Goal: Find specific page/section: Find specific page/section

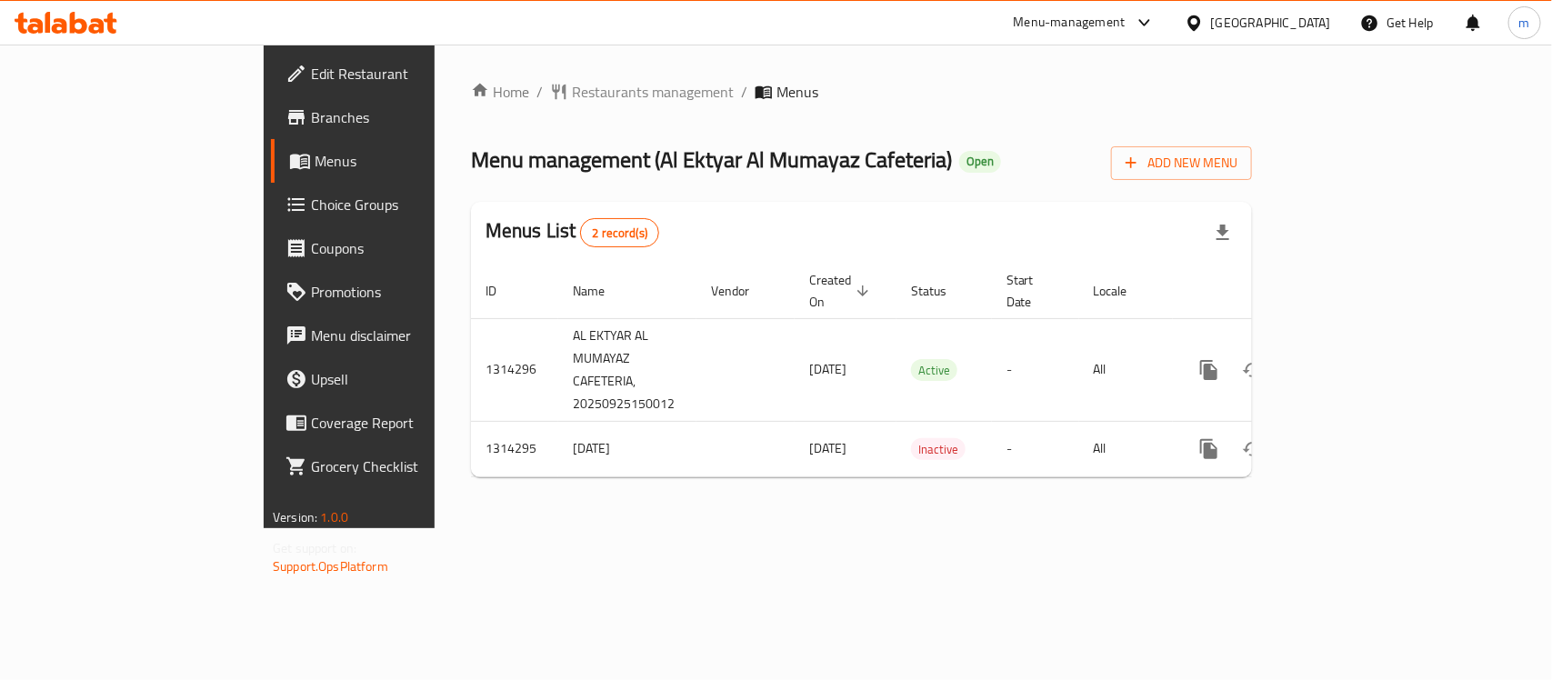
click at [70, 10] on div at bounding box center [66, 23] width 132 height 36
click at [57, 28] on icon at bounding box center [66, 23] width 103 height 22
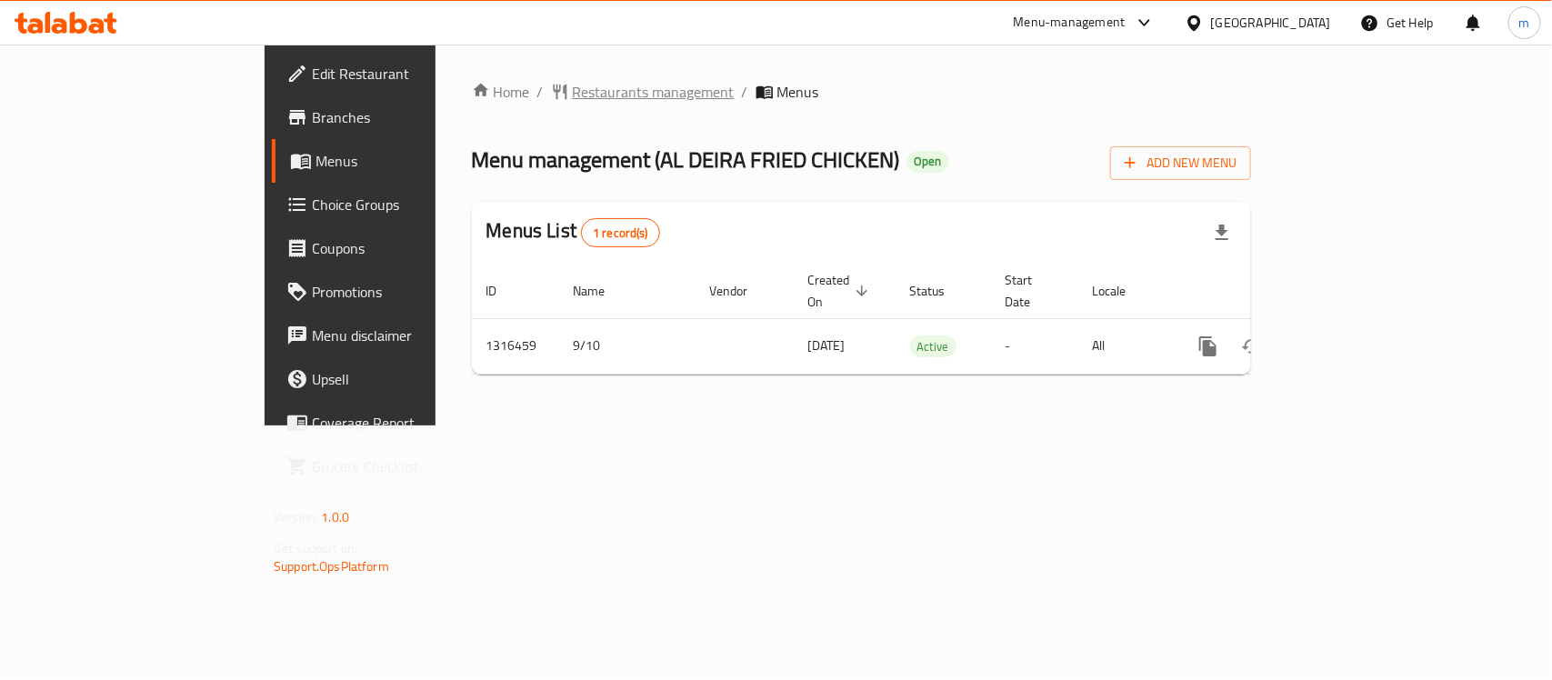
click at [573, 93] on span "Restaurants management" at bounding box center [654, 92] width 162 height 22
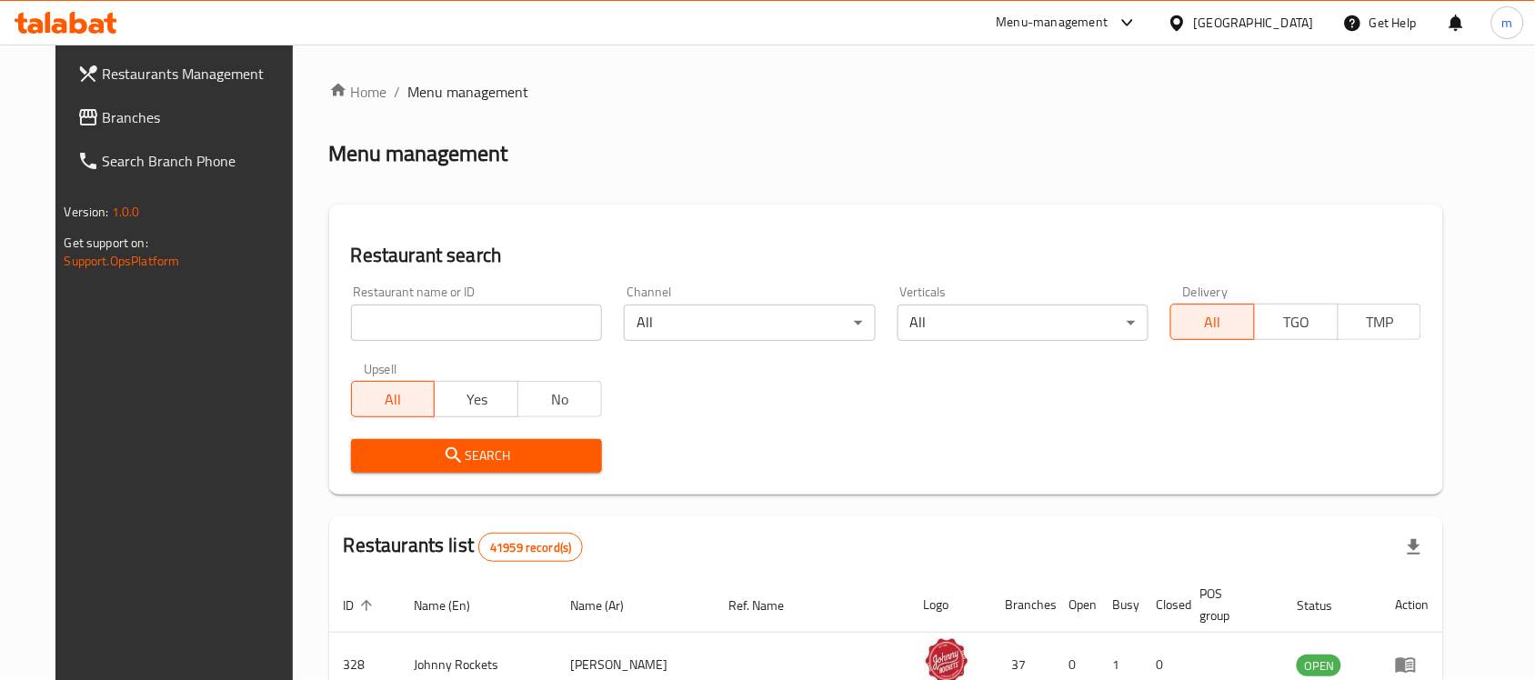
click at [491, 320] on input "search" at bounding box center [476, 323] width 251 height 36
paste input "707693"
type input "707693"
click at [377, 445] on span "Search" at bounding box center [477, 456] width 222 height 23
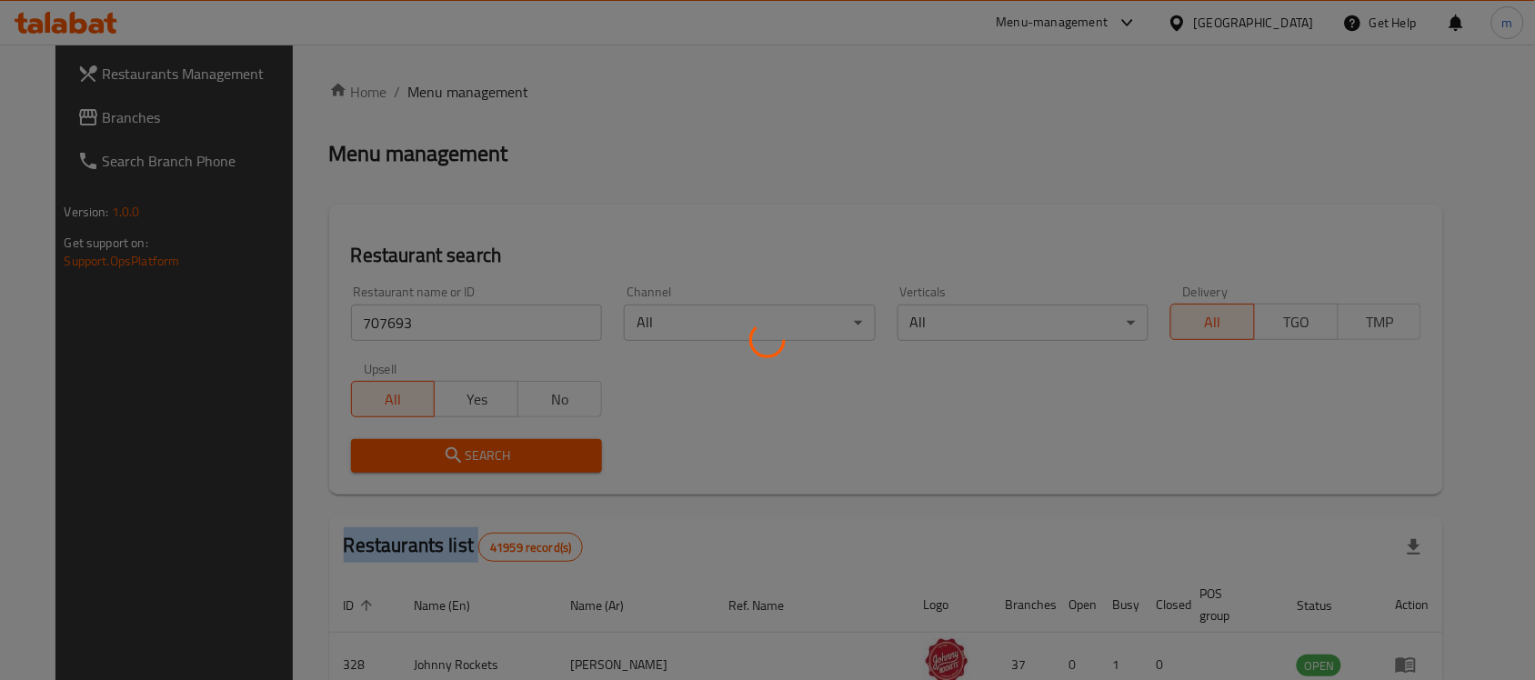
click at [377, 444] on div at bounding box center [767, 340] width 1535 height 680
click at [574, 487] on div at bounding box center [767, 340] width 1535 height 680
click at [510, 455] on div at bounding box center [767, 340] width 1535 height 680
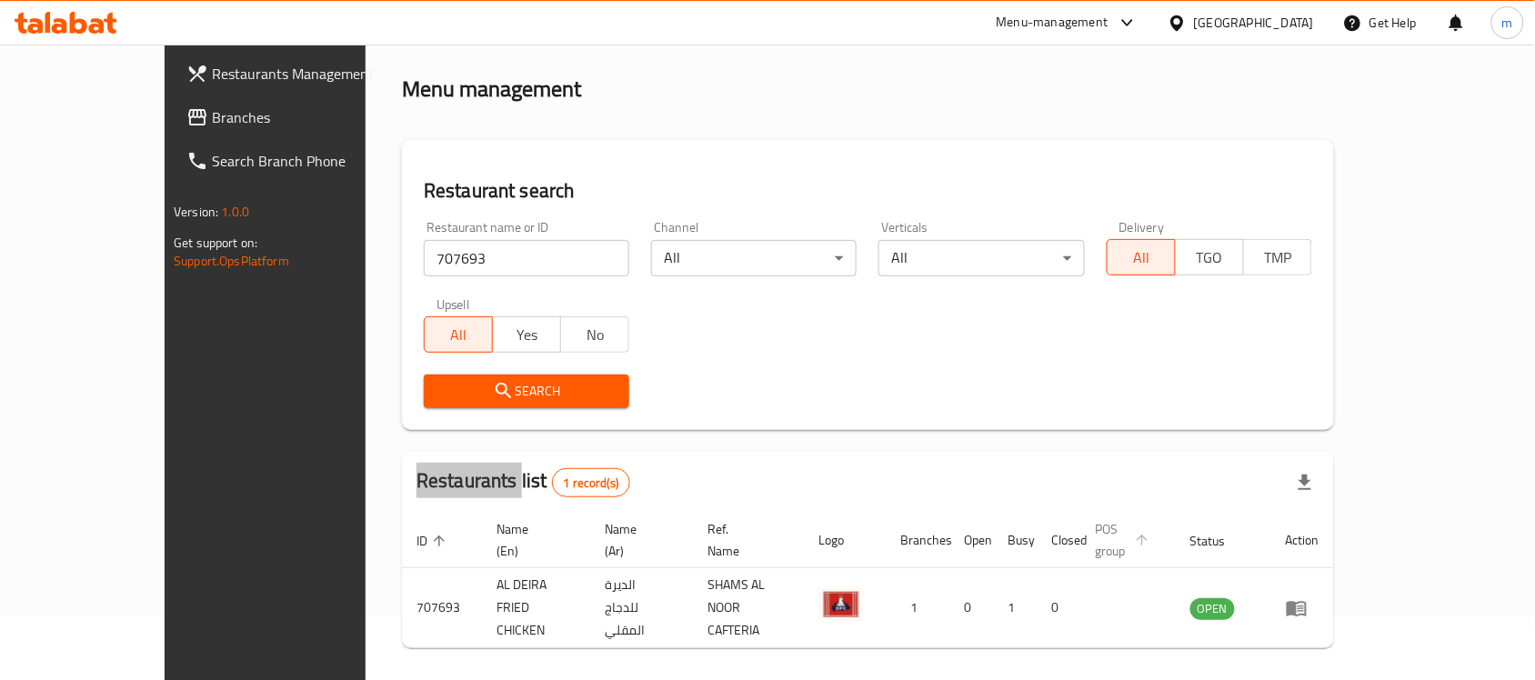
scroll to position [95, 0]
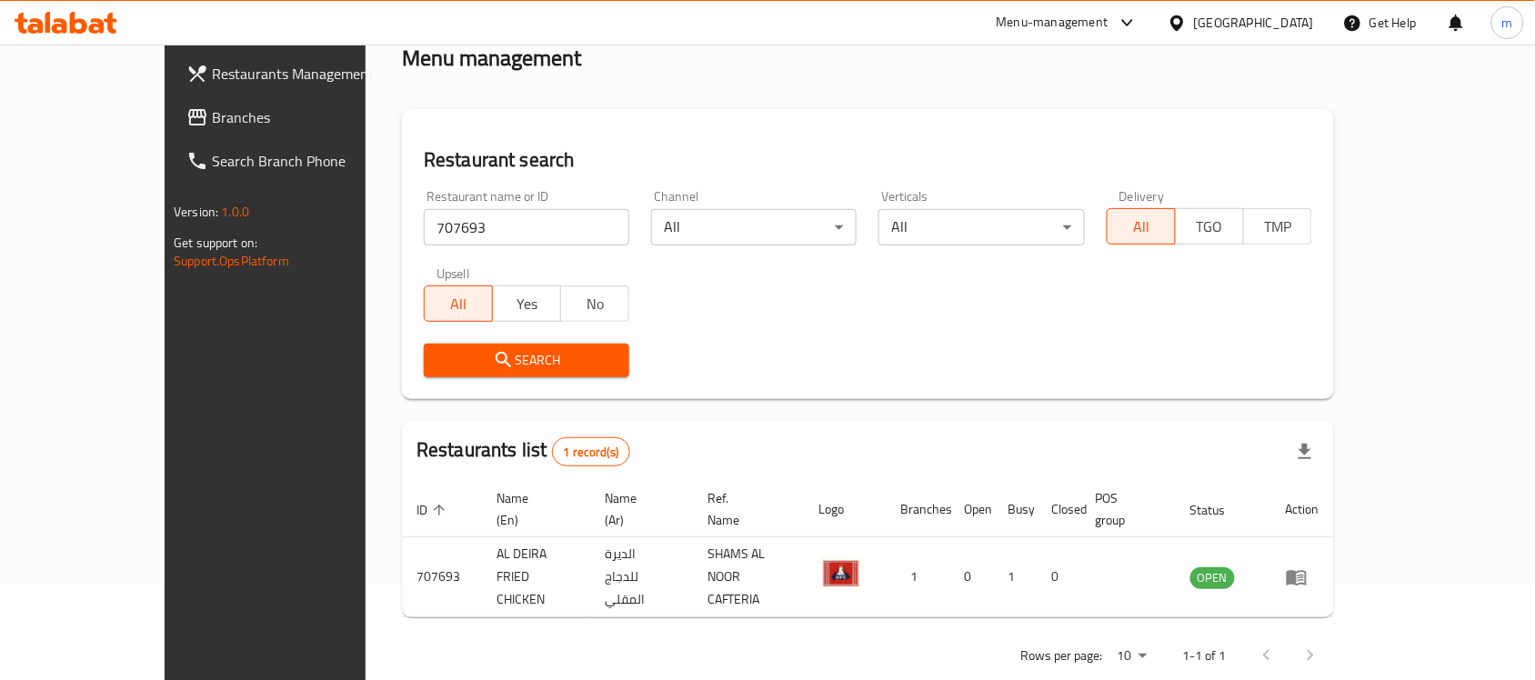
click at [1260, 27] on div "United Arab Emirates" at bounding box center [1254, 23] width 120 height 20
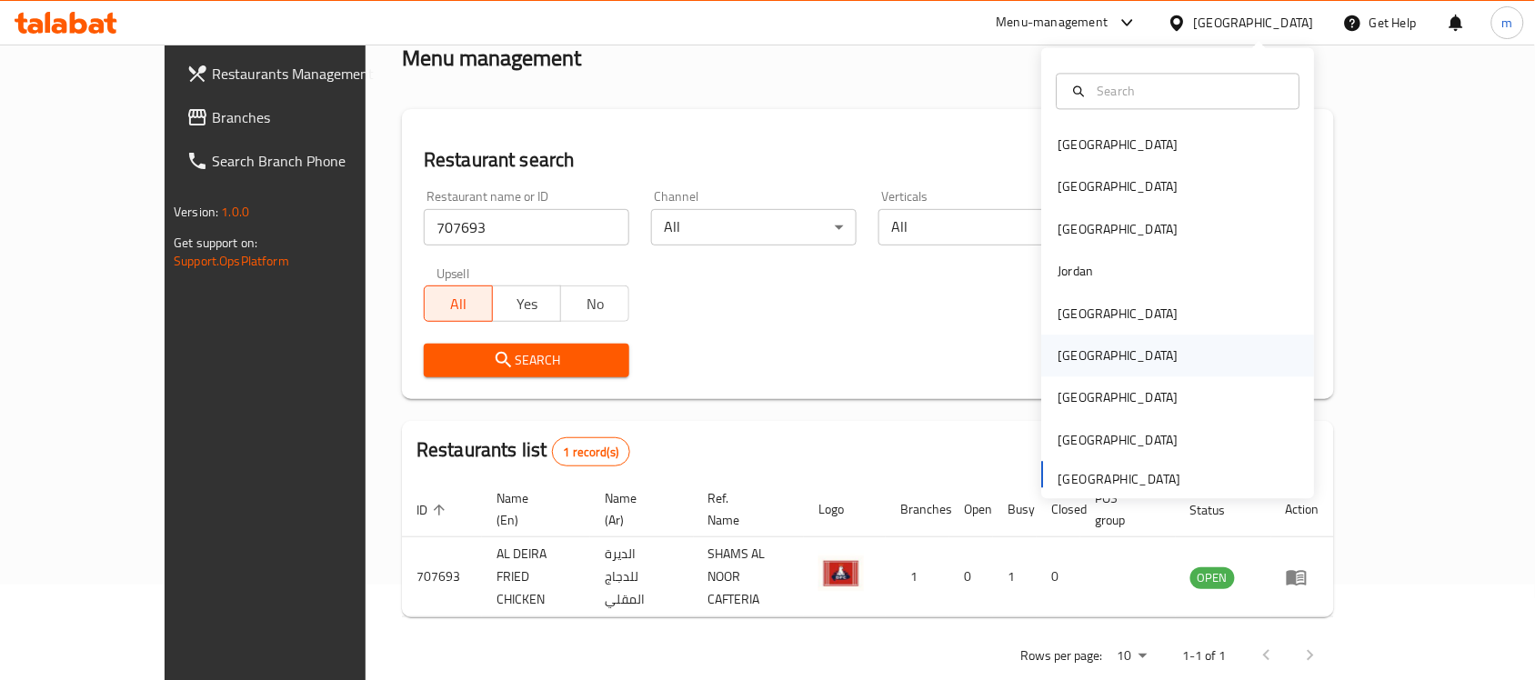
click at [1060, 357] on div "[GEOGRAPHIC_DATA]" at bounding box center [1119, 356] width 120 height 20
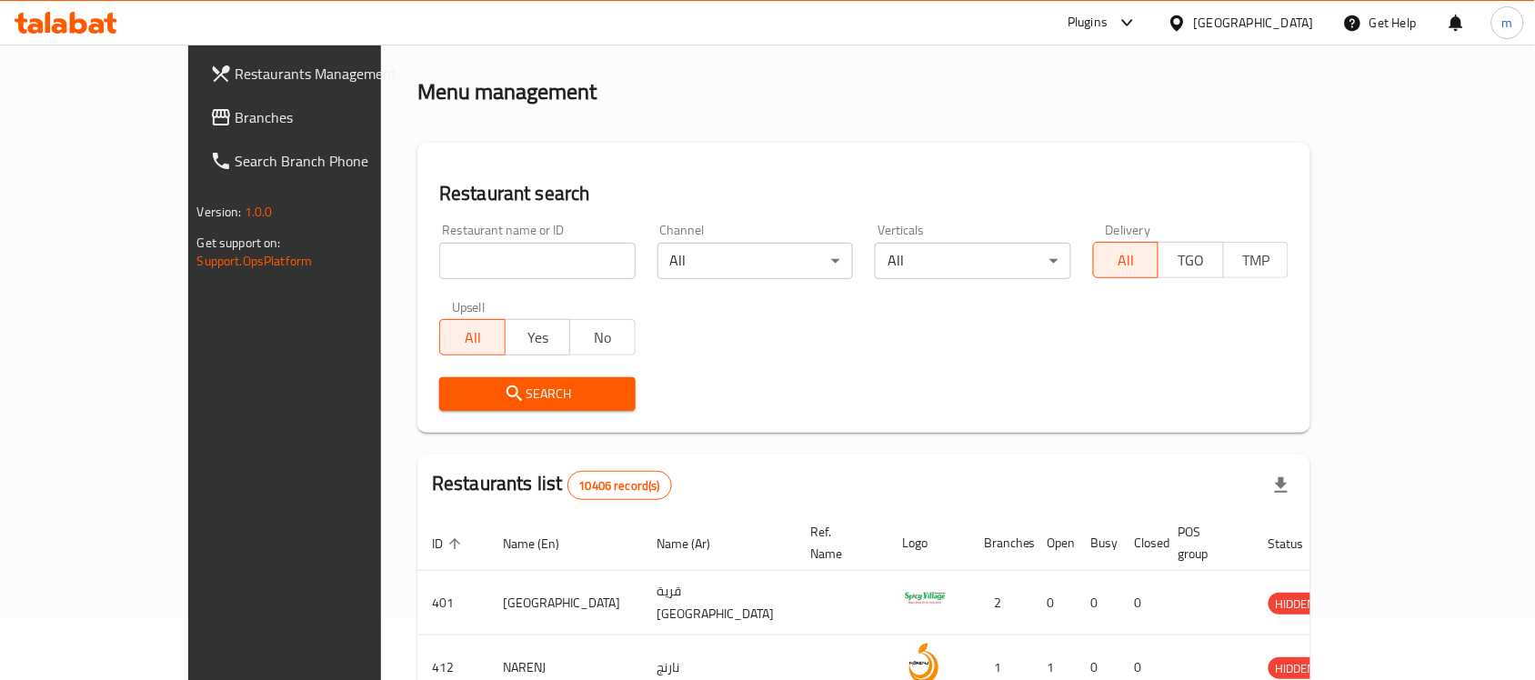
scroll to position [95, 0]
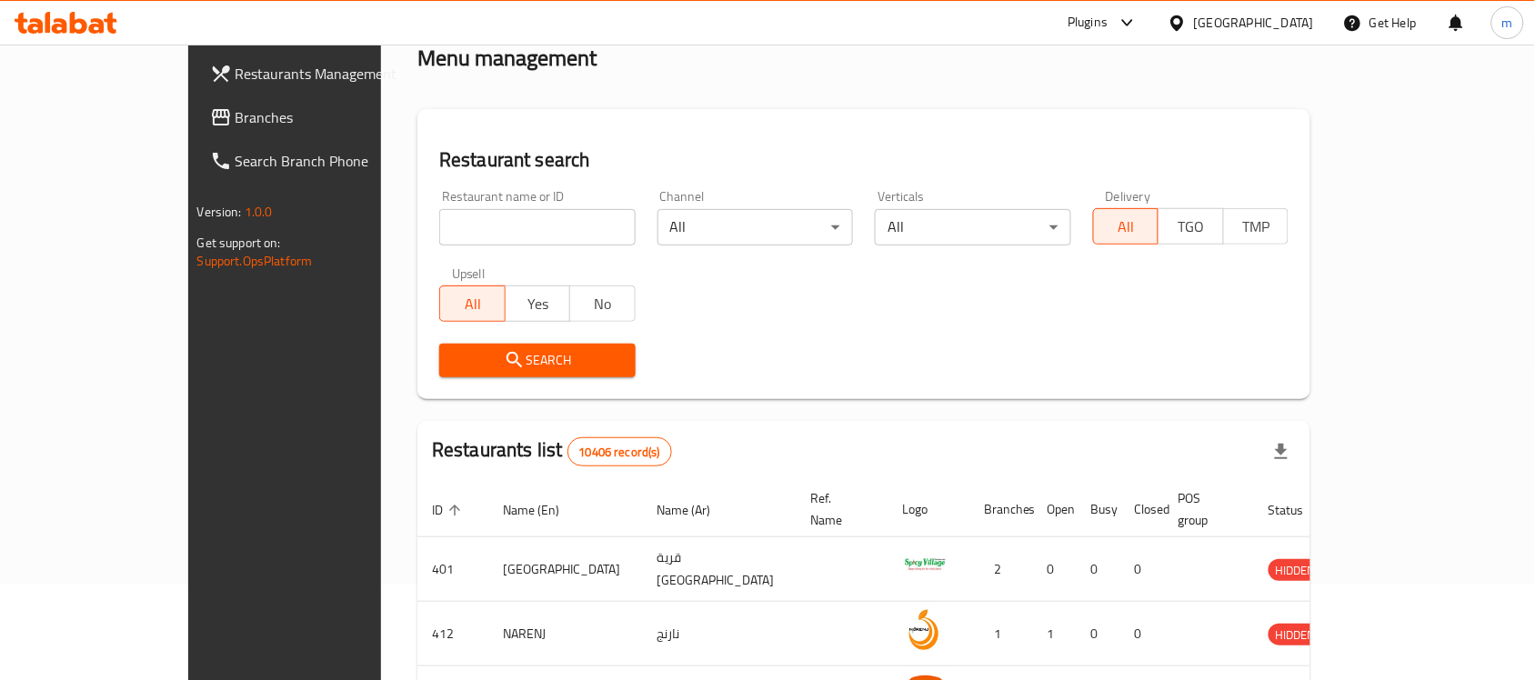
click at [236, 121] on span "Branches" at bounding box center [333, 117] width 195 height 22
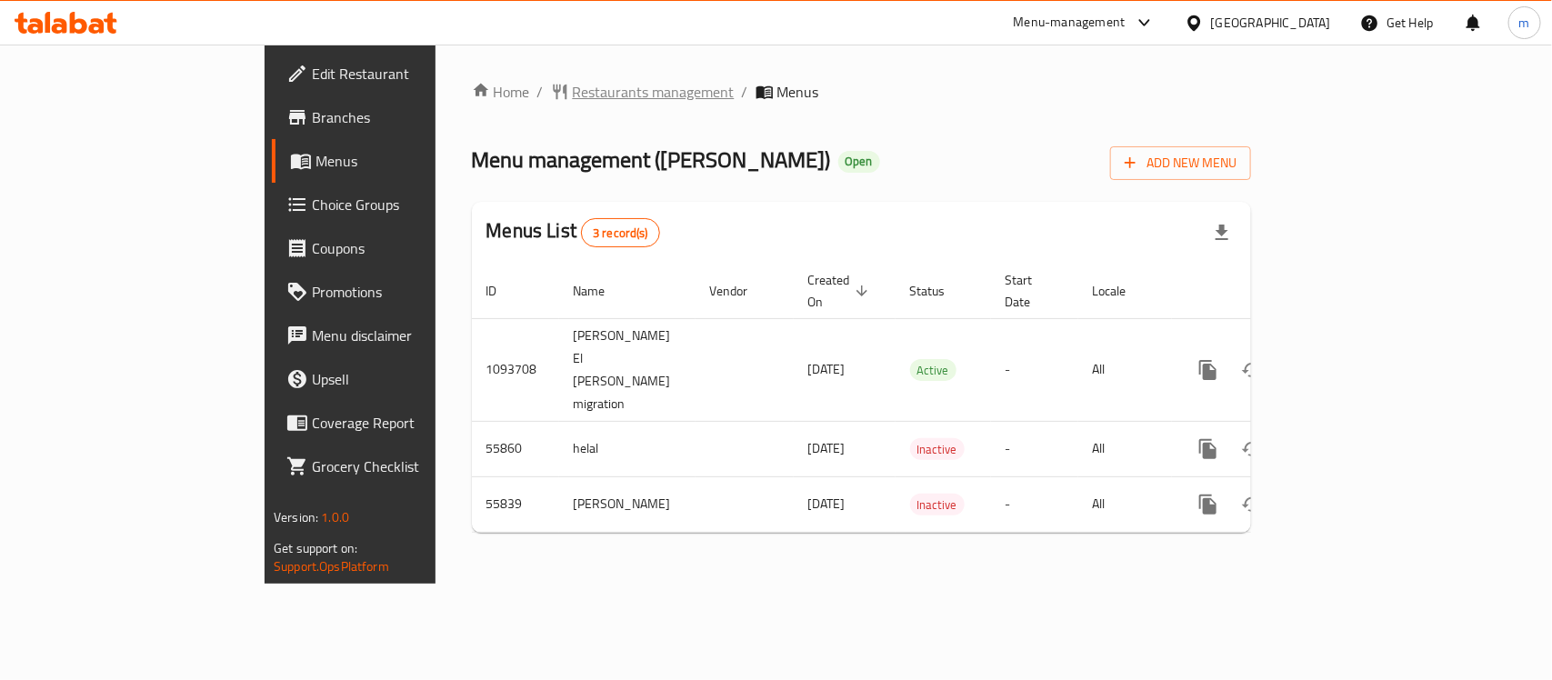
click at [573, 92] on span "Restaurants management" at bounding box center [654, 92] width 162 height 22
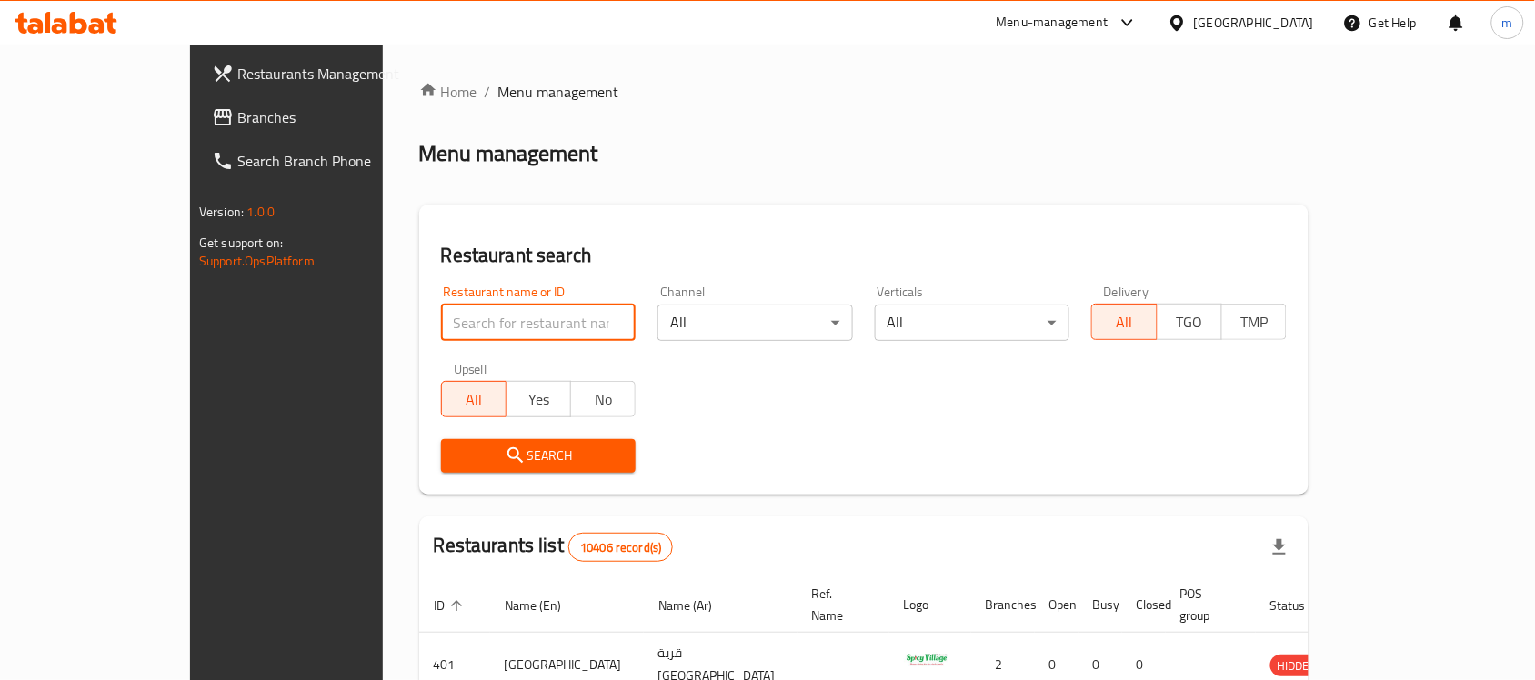
paste input "15710"
type input "15710"
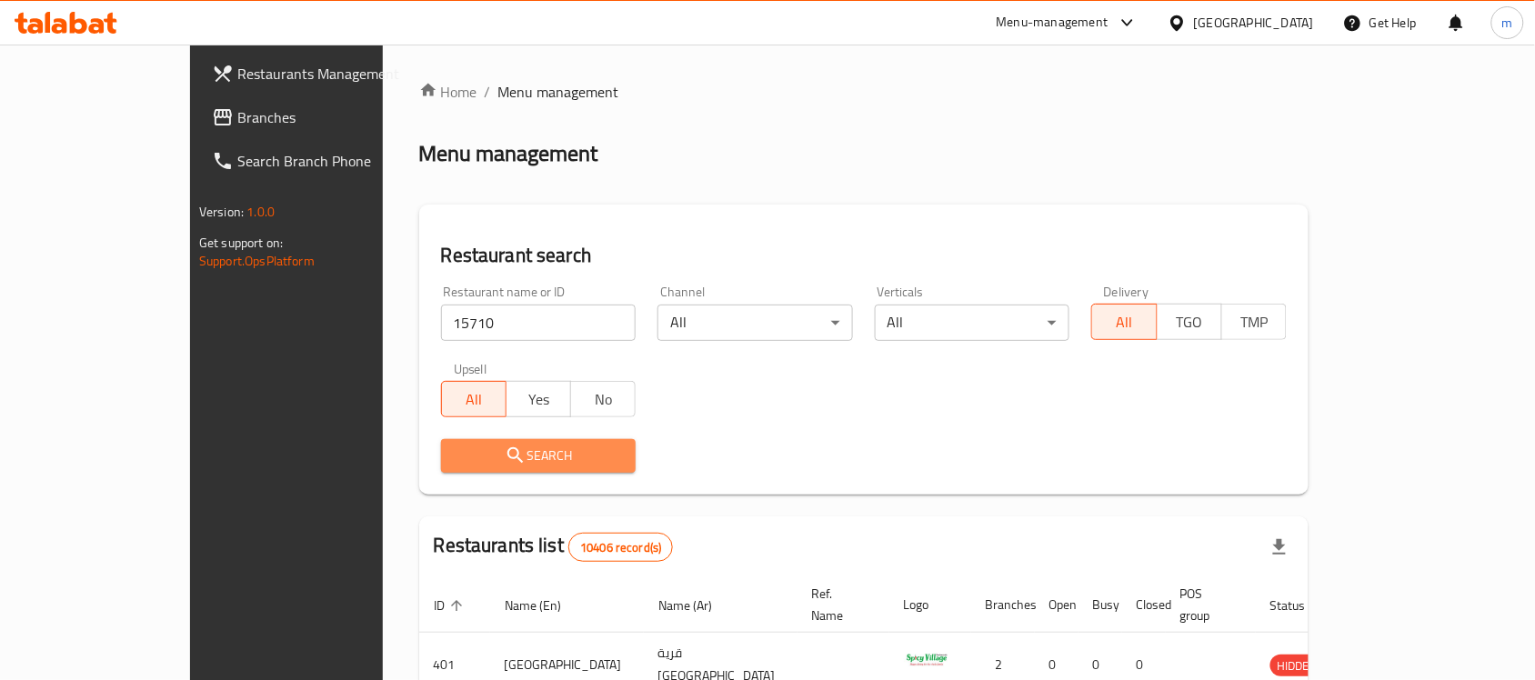
click at [462, 457] on span "Search" at bounding box center [539, 456] width 166 height 23
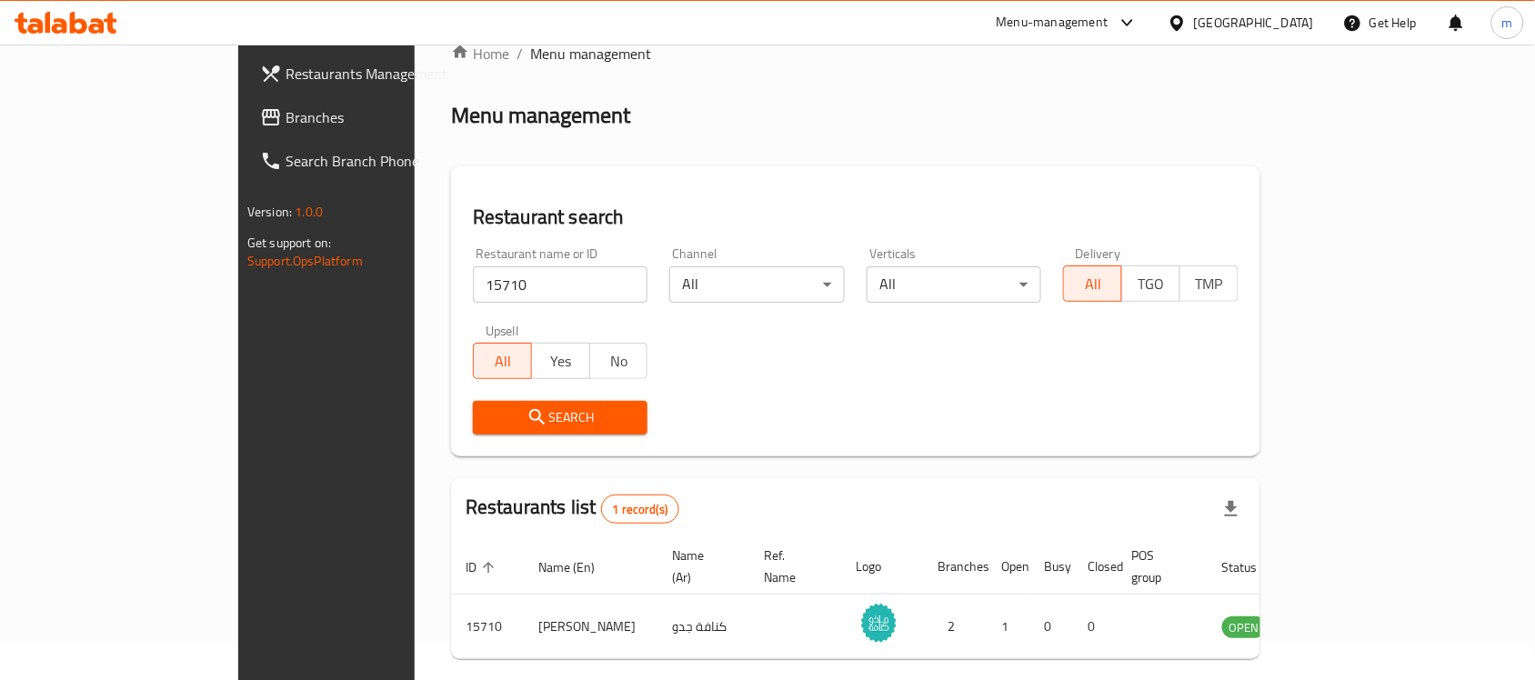
scroll to position [95, 0]
